Goal: Task Accomplishment & Management: Use online tool/utility

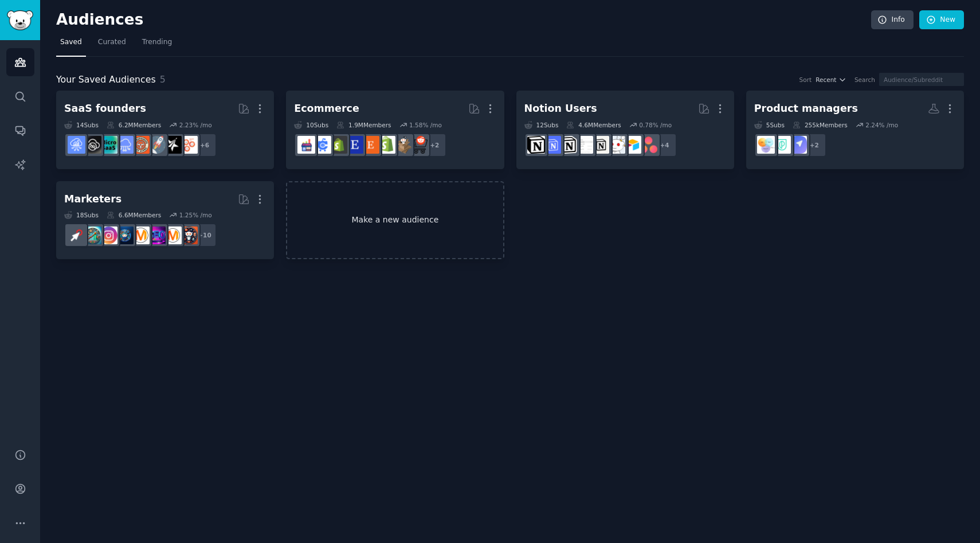
click at [380, 208] on link "Make a new audience" at bounding box center [395, 220] width 218 height 79
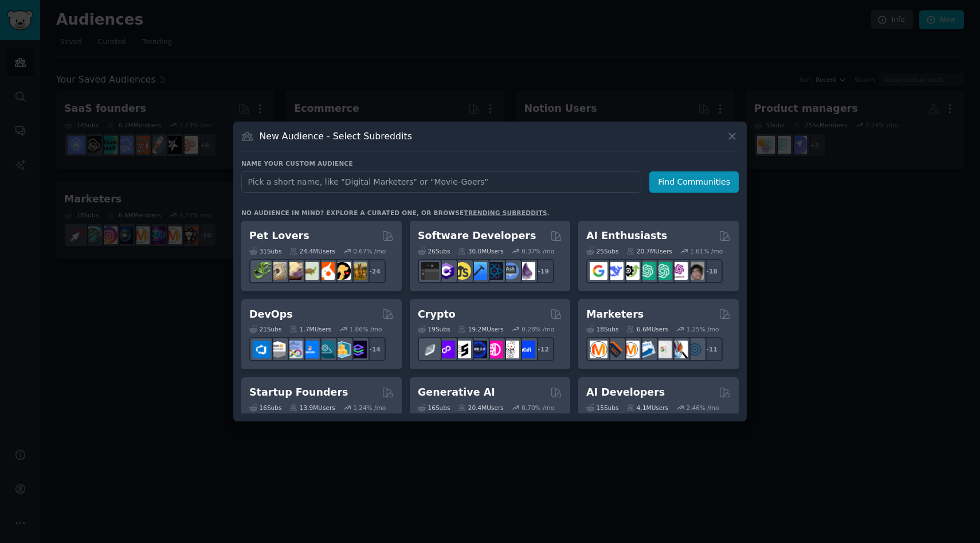
type input "щ"
type input "з"
type input "prompt"
click button "Find Communities" at bounding box center [694, 181] width 89 height 21
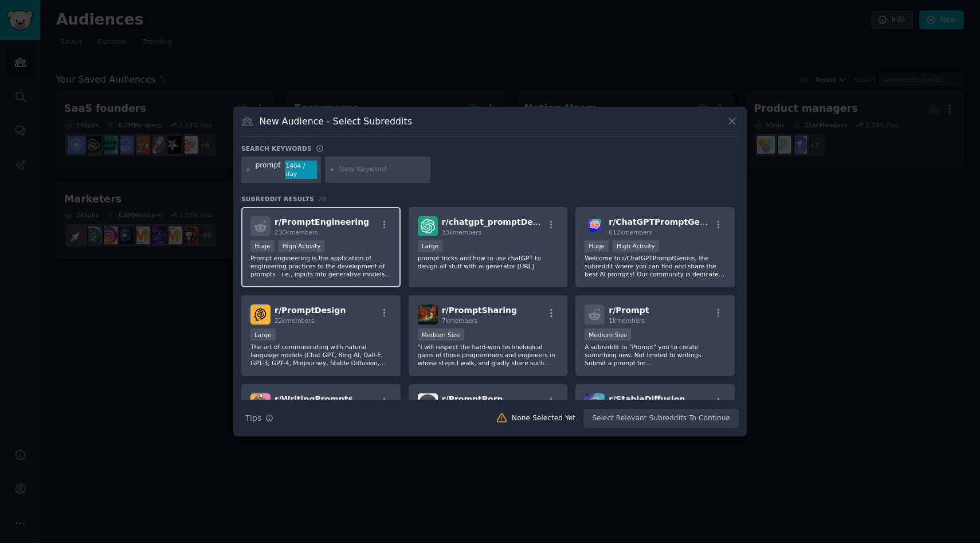
click at [305, 224] on span "r/ PromptEngineering" at bounding box center [322, 221] width 95 height 9
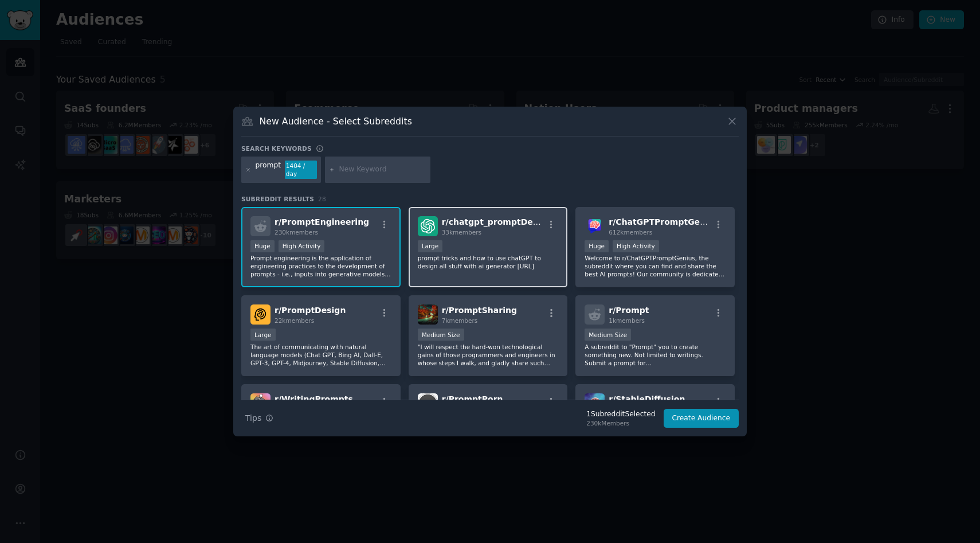
click at [476, 234] on span "33k members" at bounding box center [462, 232] width 40 height 7
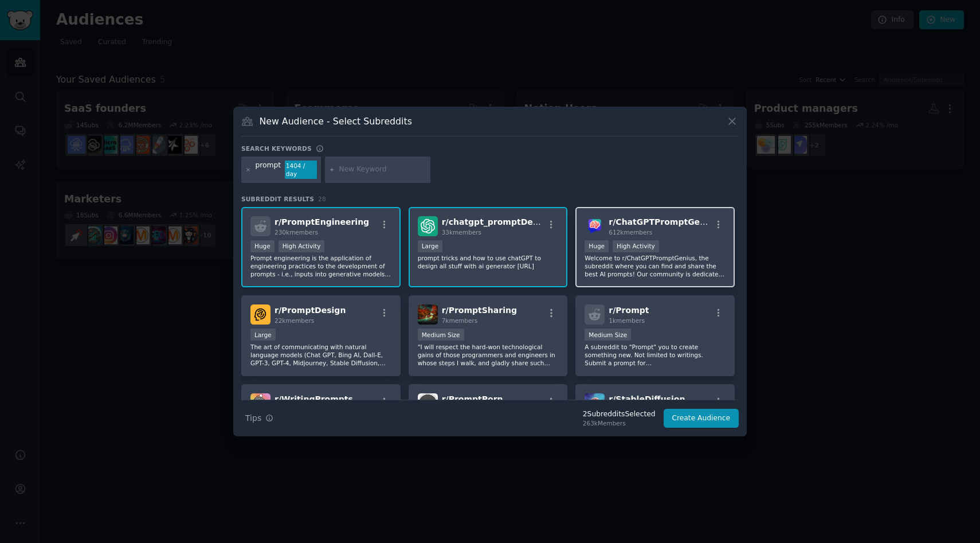
click at [663, 221] on span "r/ ChatGPTPromptGenius" at bounding box center [664, 221] width 110 height 9
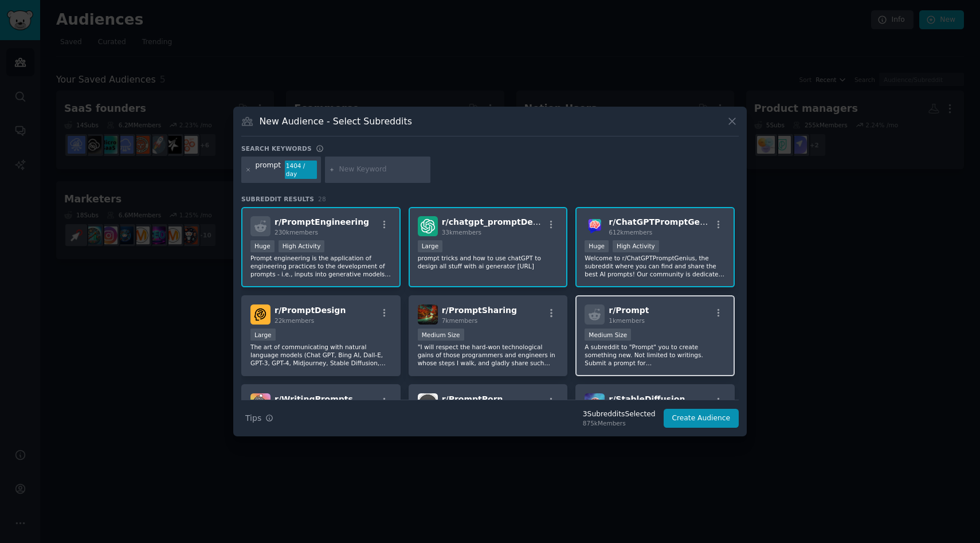
click at [646, 314] on div "r/ Prompt 1k members" at bounding box center [655, 314] width 141 height 20
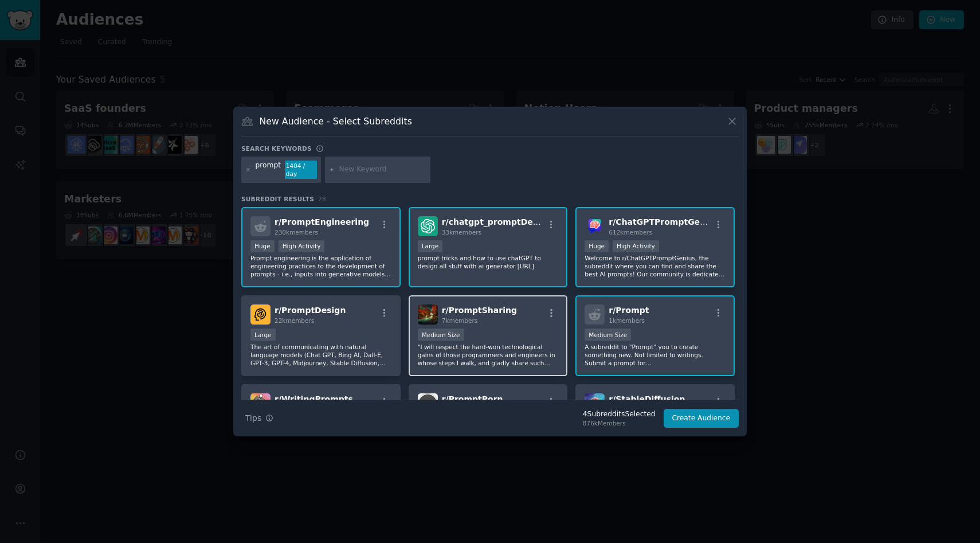
click at [495, 311] on span "r/ PromptSharing" at bounding box center [479, 310] width 75 height 9
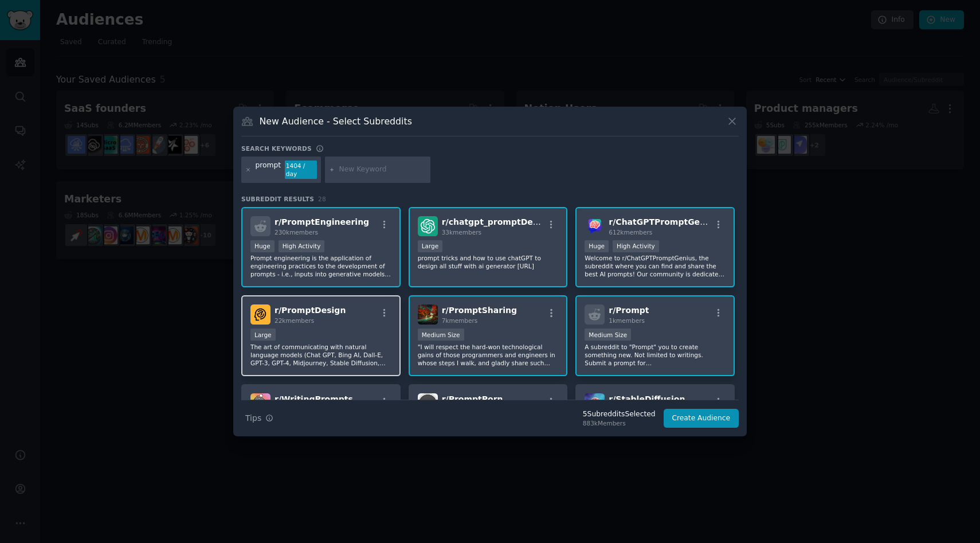
click at [329, 311] on span "r/ PromptDesign" at bounding box center [310, 310] width 71 height 9
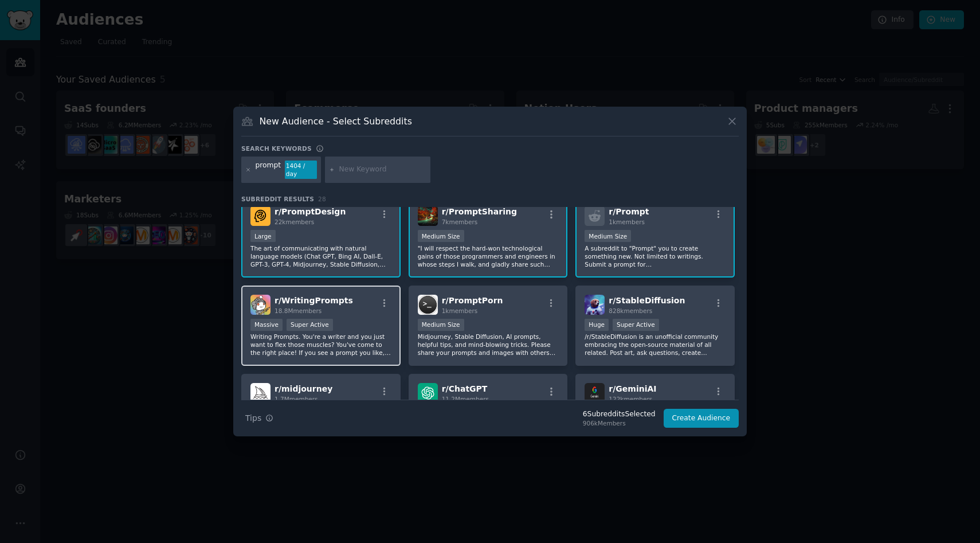
scroll to position [100, 0]
click at [310, 302] on span "r/ WritingPrompts" at bounding box center [314, 298] width 79 height 9
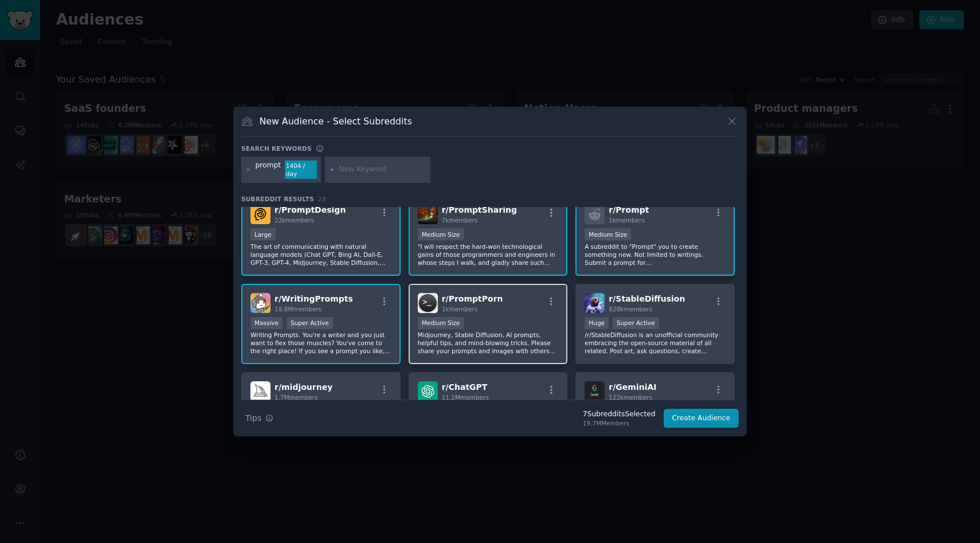
click at [470, 302] on span "r/ PromptPorn" at bounding box center [472, 298] width 61 height 9
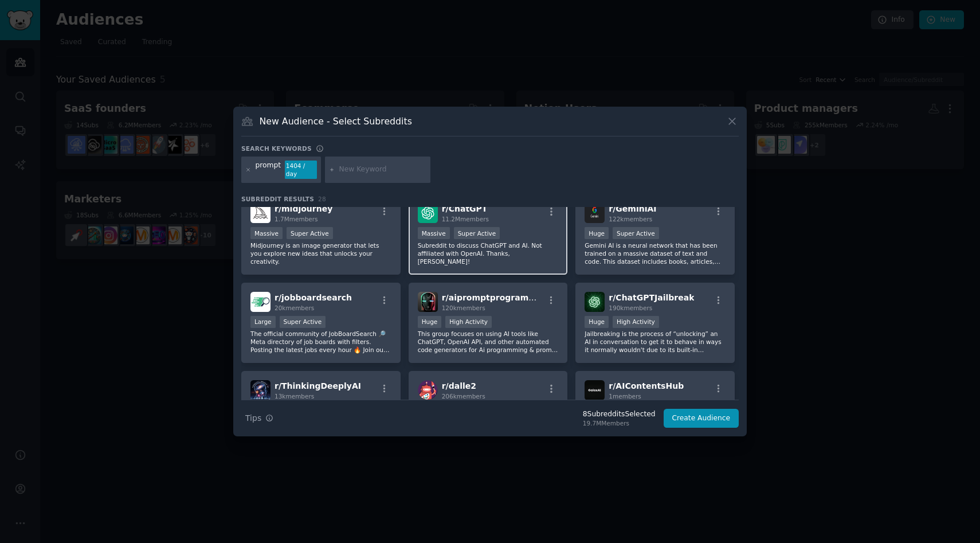
scroll to position [284, 0]
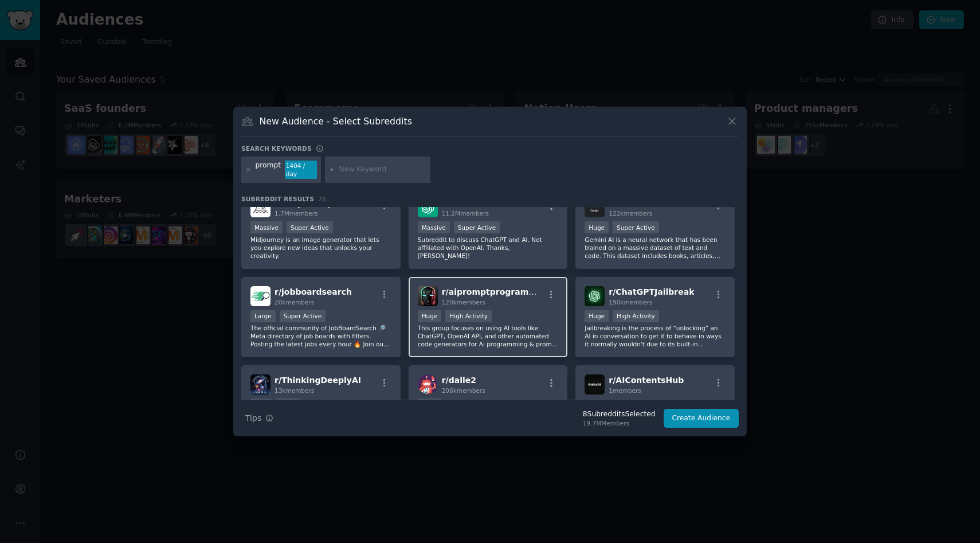
click at [488, 296] on span "r/ aipromptprogramming" at bounding box center [497, 291] width 110 height 9
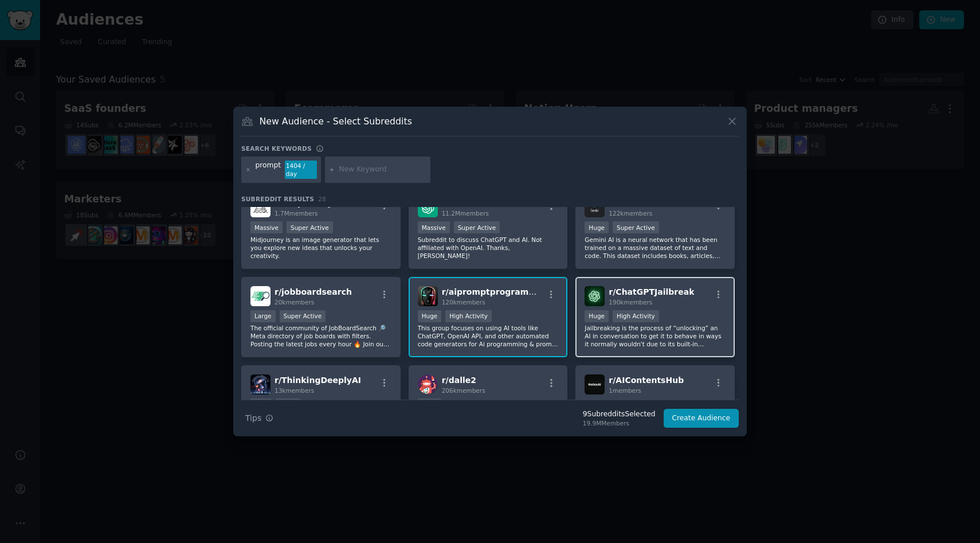
click at [661, 295] on span "r/ ChatGPTJailbreak" at bounding box center [651, 291] width 85 height 9
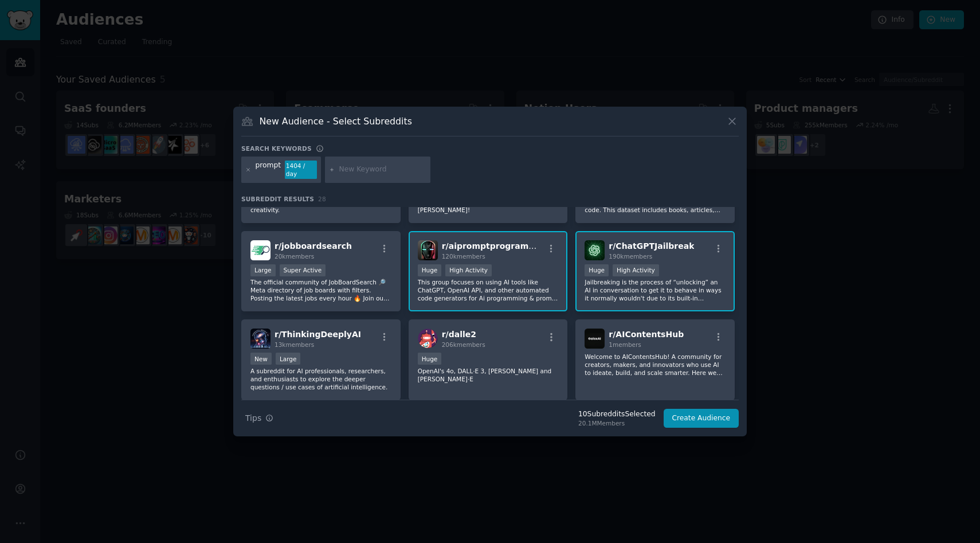
scroll to position [0, 0]
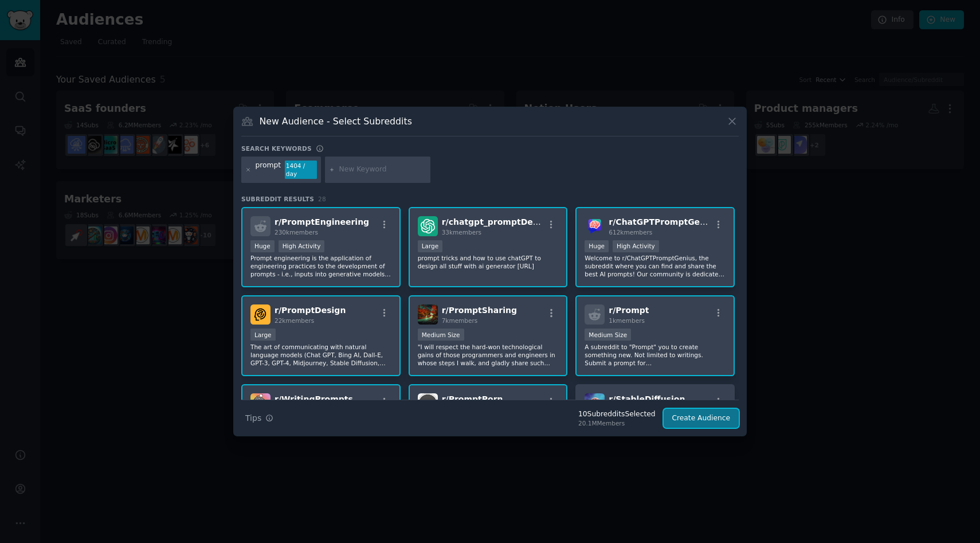
click at [701, 418] on button "Create Audience" at bounding box center [702, 418] width 76 height 19
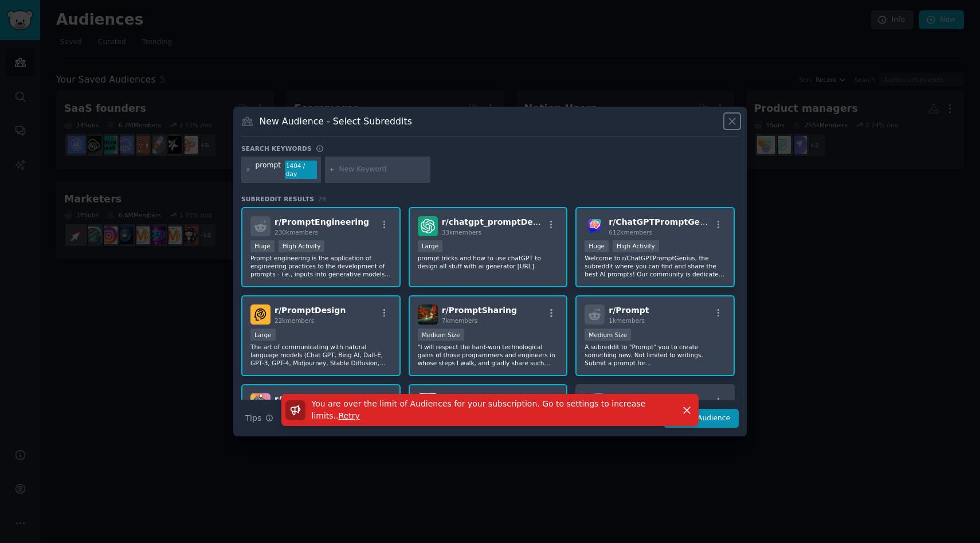
click at [729, 117] on icon at bounding box center [732, 121] width 12 height 12
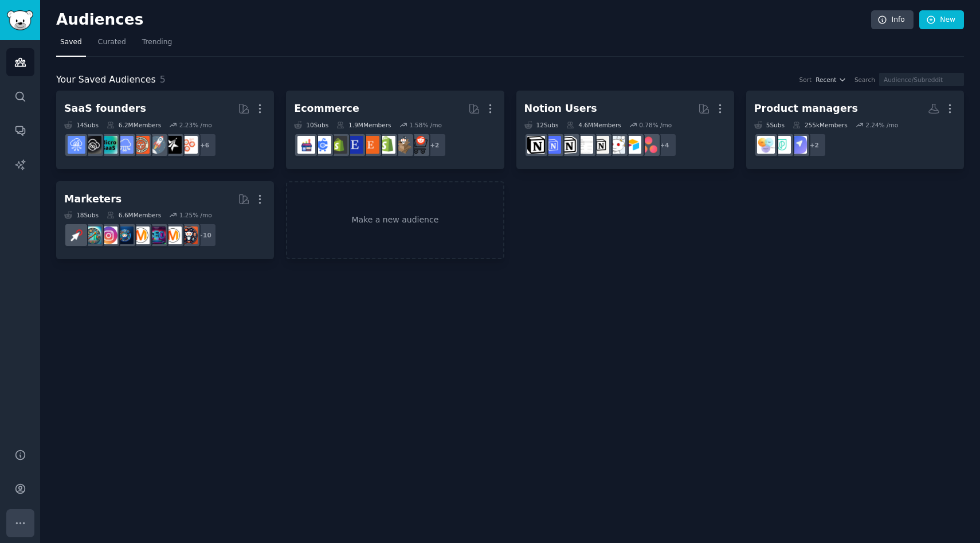
click at [16, 526] on icon "Sidebar" at bounding box center [20, 523] width 12 height 12
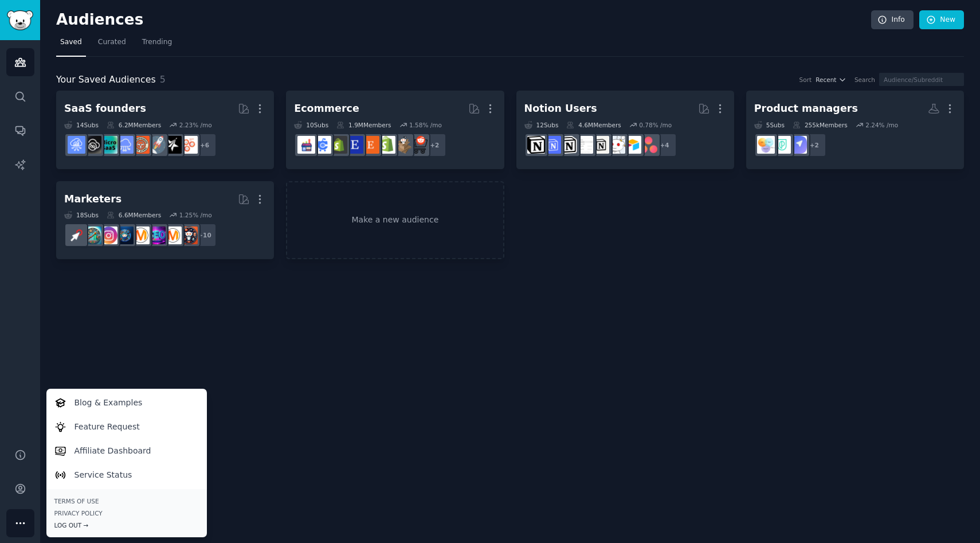
click at [75, 528] on div "Log Out →" at bounding box center [126, 525] width 144 height 8
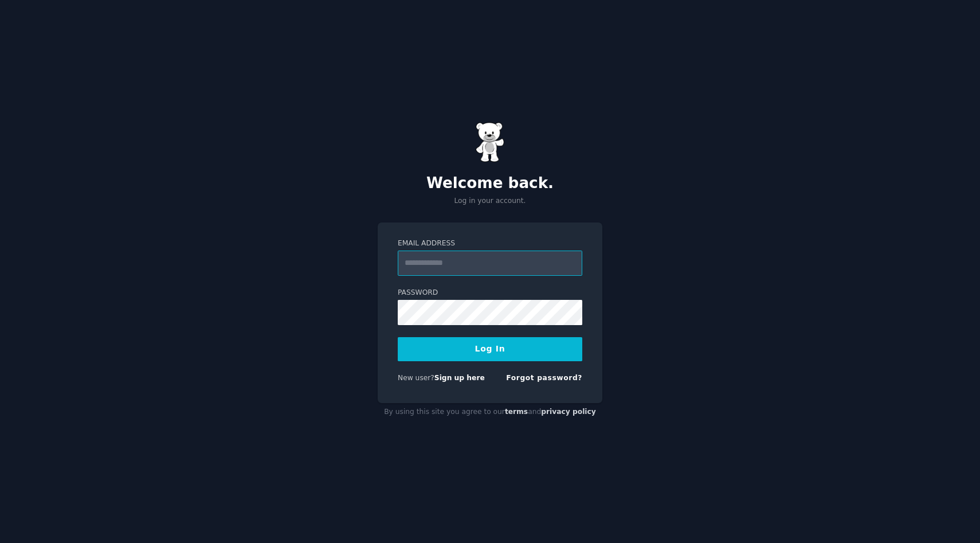
type input "**********"
